Goal: Task Accomplishment & Management: Use online tool/utility

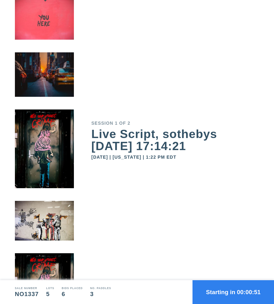
click at [234, 289] on button "Starting in 00:00:51" at bounding box center [232, 292] width 81 height 24
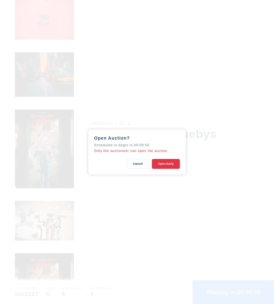
click at [169, 165] on button "Open Early" at bounding box center [166, 164] width 28 height 10
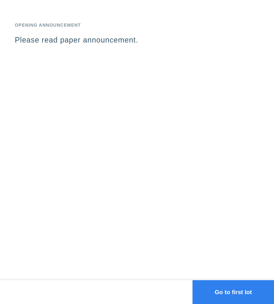
click at [144, 5] on div "Opening Announcement Please read paper announcement." at bounding box center [137, 140] width 274 height 280
click at [215, 26] on div "Opening Announcement" at bounding box center [137, 25] width 244 height 6
click at [138, 37] on p "Please read paper announcement." at bounding box center [137, 43] width 244 height 16
click at [127, 39] on p "Please read paper announcement." at bounding box center [137, 43] width 244 height 16
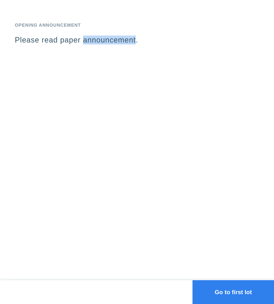
click at [127, 39] on p "Please read paper announcement." at bounding box center [137, 43] width 244 height 16
click at [121, 35] on p "Please read paper announcement." at bounding box center [137, 43] width 244 height 16
click at [92, 42] on p "Please read paper announcement." at bounding box center [137, 43] width 244 height 16
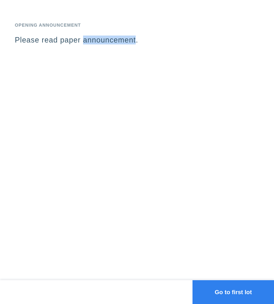
click at [92, 42] on p "Please read paper announcement." at bounding box center [137, 43] width 244 height 16
click at [52, 39] on p "Please read paper announcement." at bounding box center [137, 43] width 244 height 16
click at [116, 35] on p "Please read paper announcement." at bounding box center [137, 43] width 244 height 16
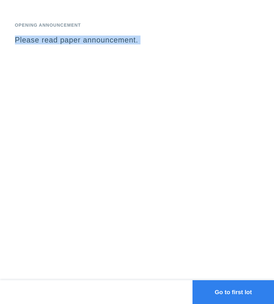
click at [116, 35] on p "Please read paper announcement." at bounding box center [137, 43] width 244 height 16
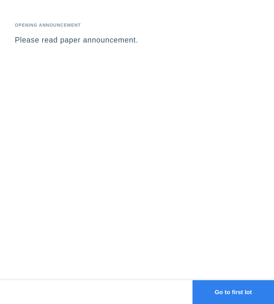
click at [73, 42] on p "Please read paper announcement." at bounding box center [137, 43] width 244 height 16
click at [117, 42] on p "Please read paper announcement." at bounding box center [137, 43] width 244 height 16
click at [151, 80] on div "Opening Announcement Please read paper announcement." at bounding box center [137, 140] width 274 height 280
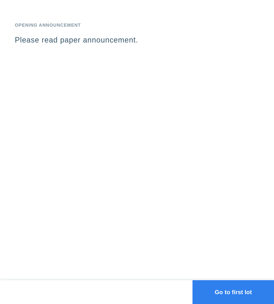
click at [118, 42] on p "Please read paper announcement." at bounding box center [137, 43] width 244 height 16
click at [29, 38] on p "Please read paper announcement." at bounding box center [137, 43] width 244 height 16
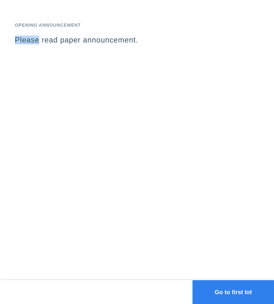
click at [29, 38] on p "Please read paper announcement." at bounding box center [137, 43] width 244 height 16
click at [54, 37] on p "Please read paper announcement." at bounding box center [137, 43] width 244 height 16
click at [92, 37] on p "Please read paper announcement." at bounding box center [137, 43] width 244 height 16
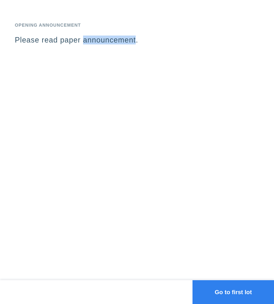
click at [131, 36] on p "Please read paper announcement." at bounding box center [137, 43] width 244 height 16
click at [119, 38] on p "Please read paper announcement." at bounding box center [137, 43] width 244 height 16
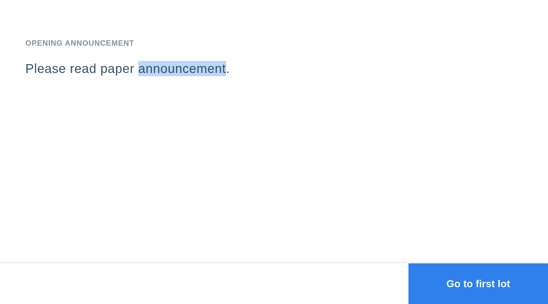
click at [273, 284] on button "Go to first lot" at bounding box center [477, 283] width 139 height 41
